Goal: Complete application form: Complete application form

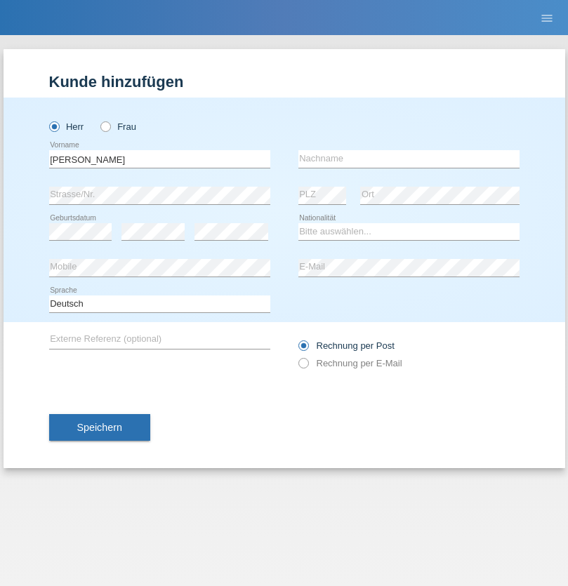
type input "[PERSON_NAME]"
click at [409, 159] on input "text" at bounding box center [409, 159] width 221 height 18
type input "Senn"
select select "CH"
select select "en"
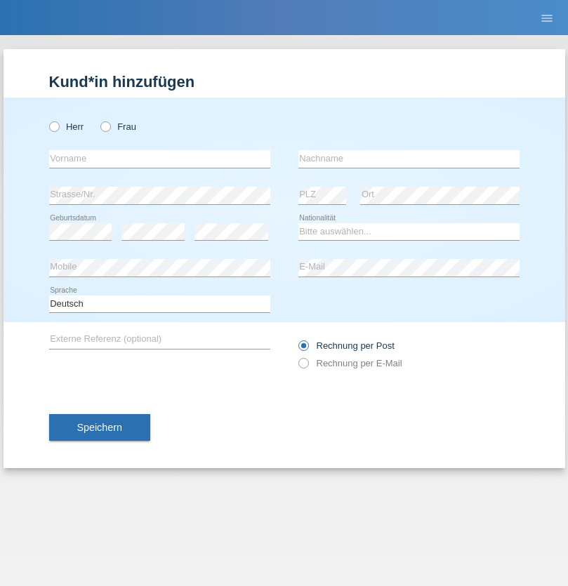
radio input "true"
click at [159, 159] on input "text" at bounding box center [159, 159] width 221 height 18
type input "Paulo"
click at [409, 159] on input "text" at bounding box center [409, 159] width 221 height 18
type input "[PERSON_NAME]"
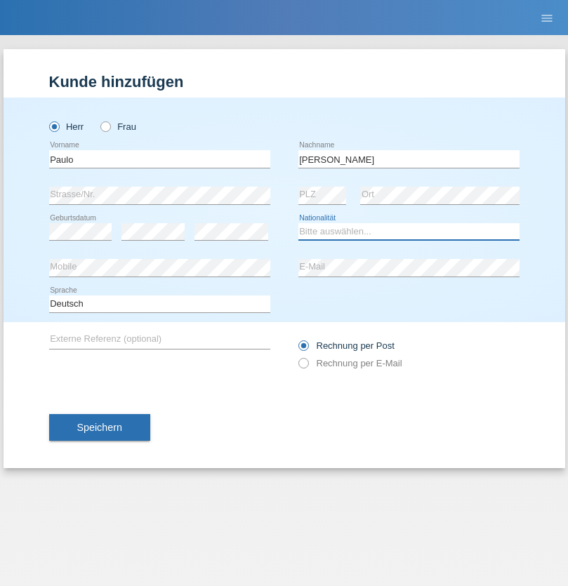
select select "SR"
select select "C"
select select "14"
select select "03"
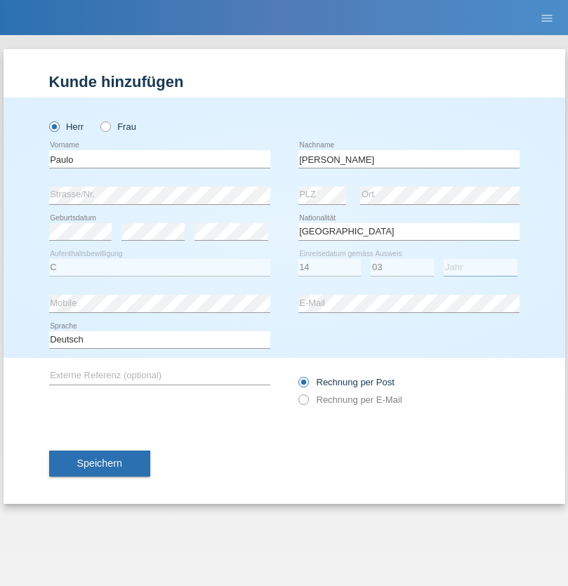
select select "2016"
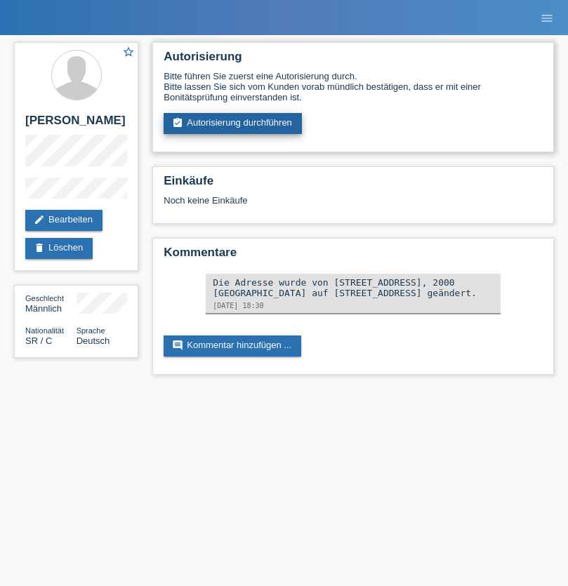
click at [233, 124] on link "assignment_turned_in Autorisierung durchführen" at bounding box center [233, 123] width 138 height 21
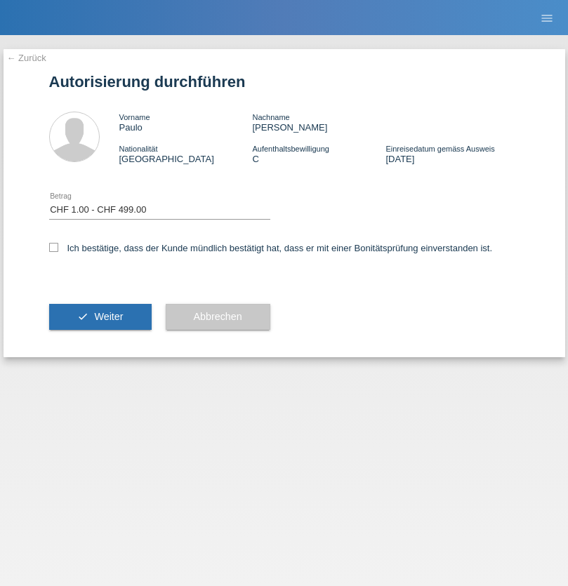
select select "1"
checkbox input "true"
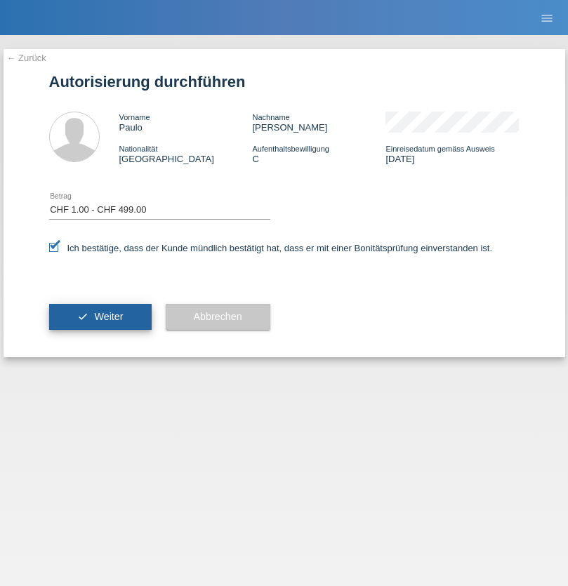
click at [100, 317] on span "Weiter" at bounding box center [108, 316] width 29 height 11
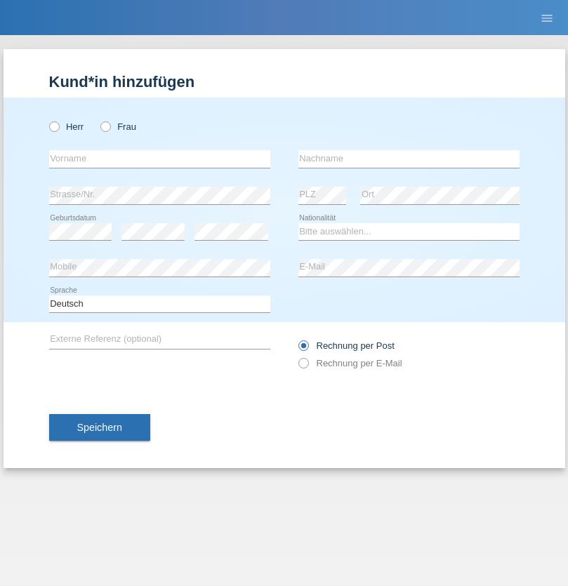
radio input "true"
click at [159, 159] on input "text" at bounding box center [159, 159] width 221 height 18
type input "[PERSON_NAME]"
click at [409, 159] on input "text" at bounding box center [409, 159] width 221 height 18
type input "Jacquet"
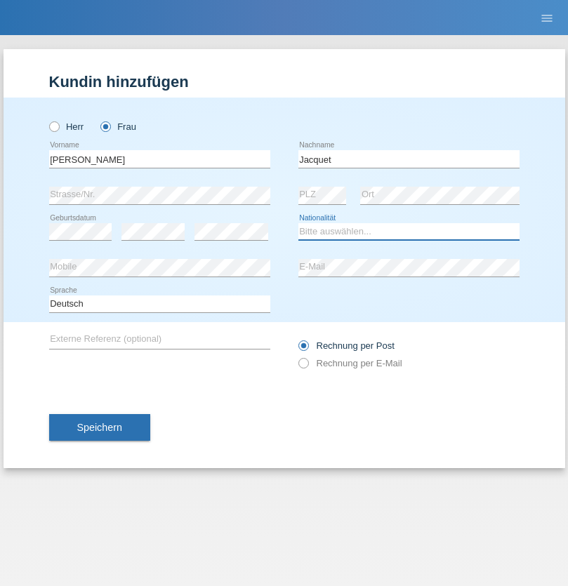
select select "CH"
radio input "true"
select select "DE"
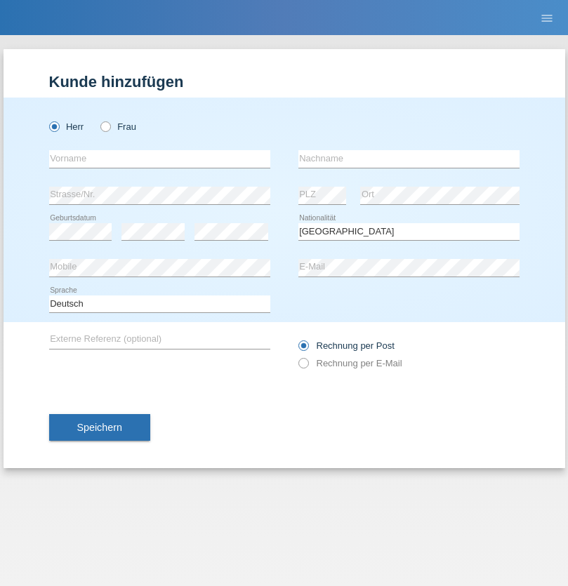
select select "C"
select select "07"
select select "11"
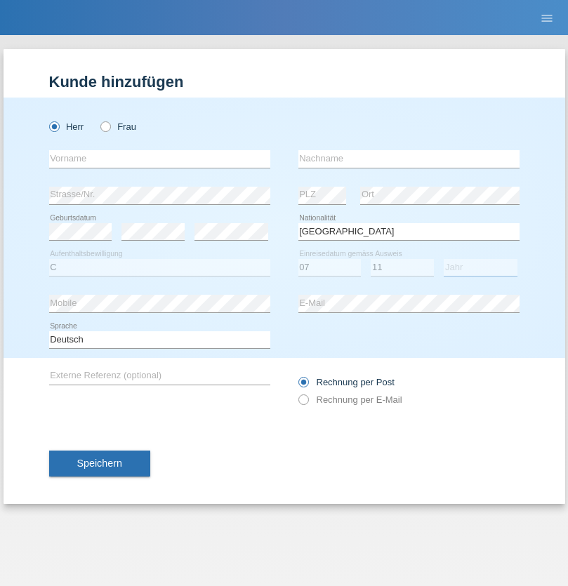
select select "1972"
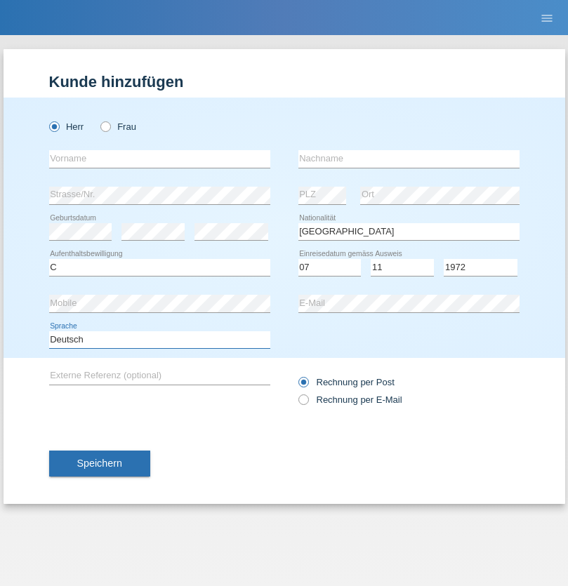
select select "en"
